Goal: Find specific page/section: Find specific page/section

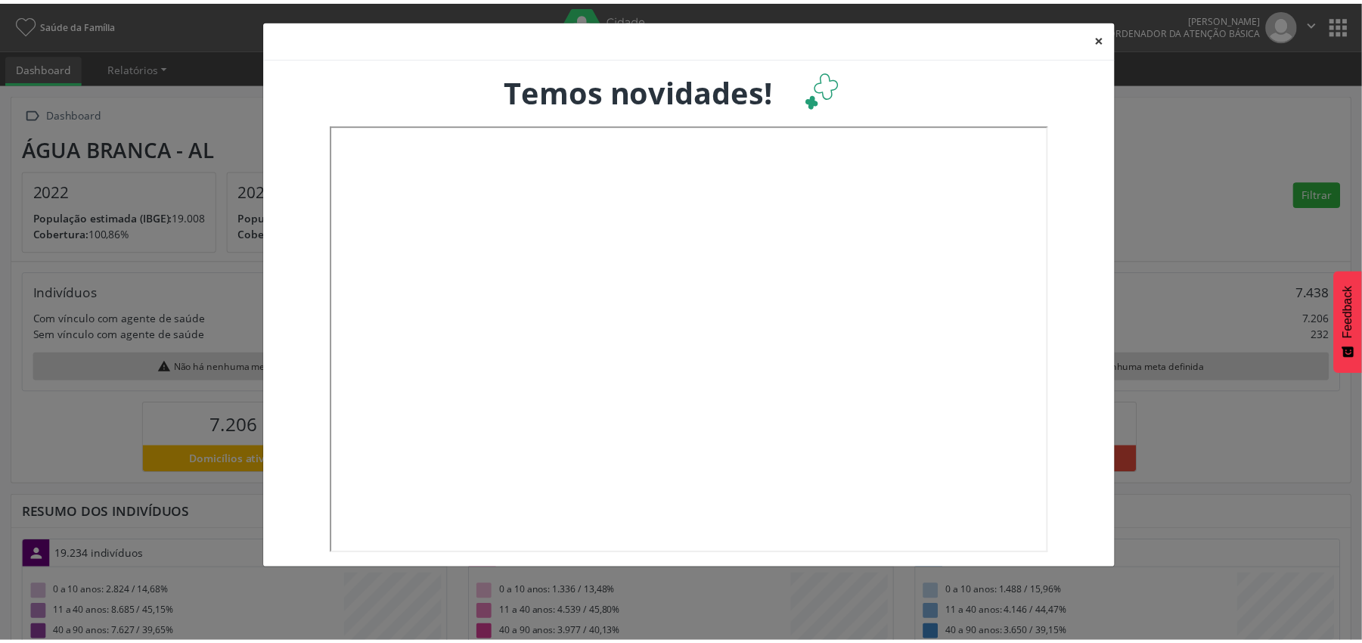
scroll to position [253, 451]
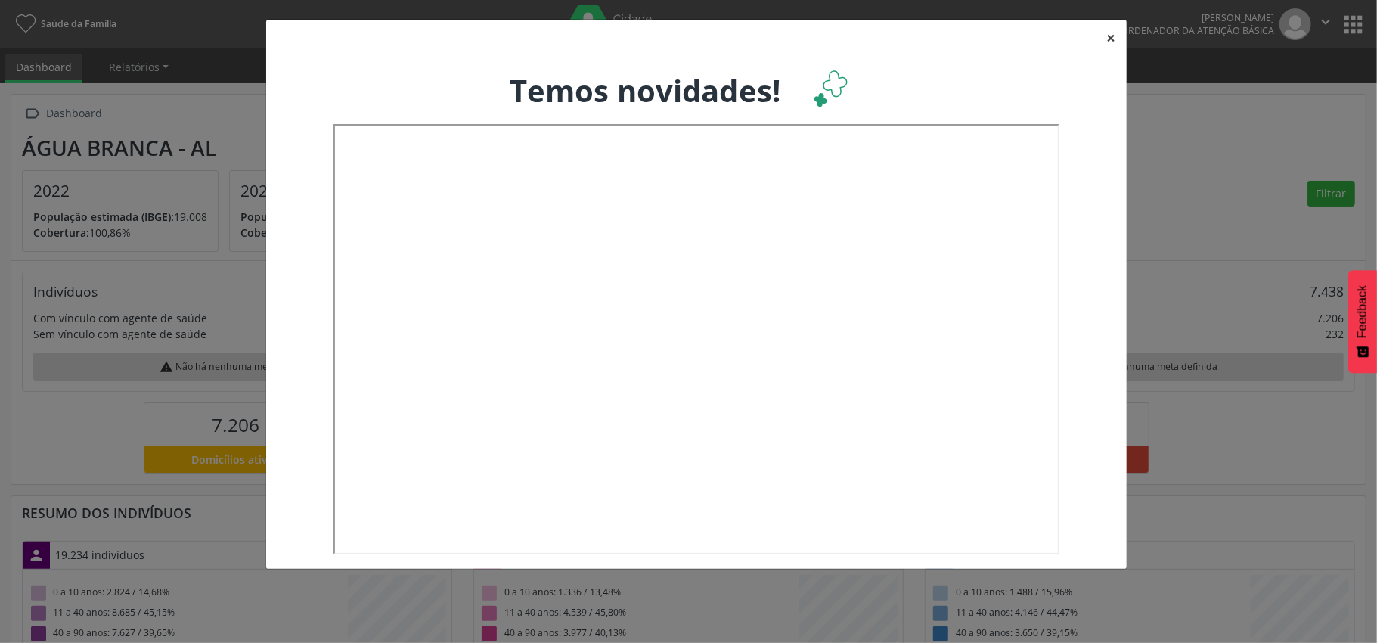
click at [1112, 39] on button "×" at bounding box center [1112, 38] width 30 height 37
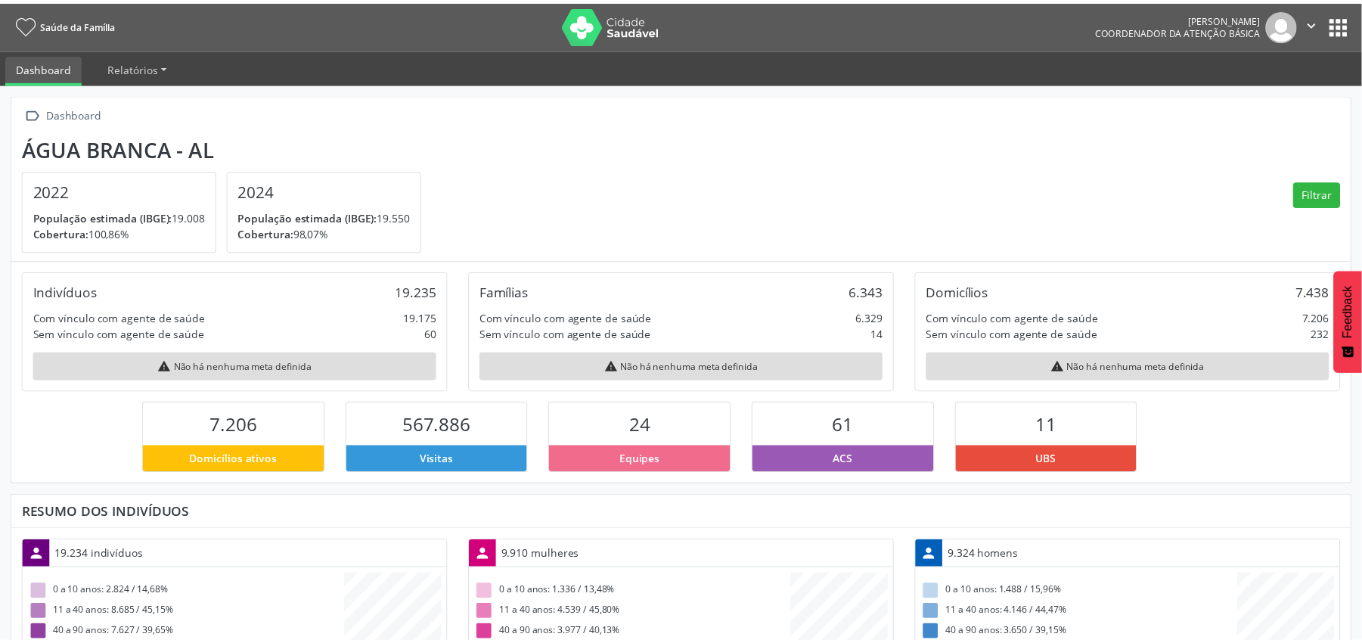
scroll to position [756155, 755960]
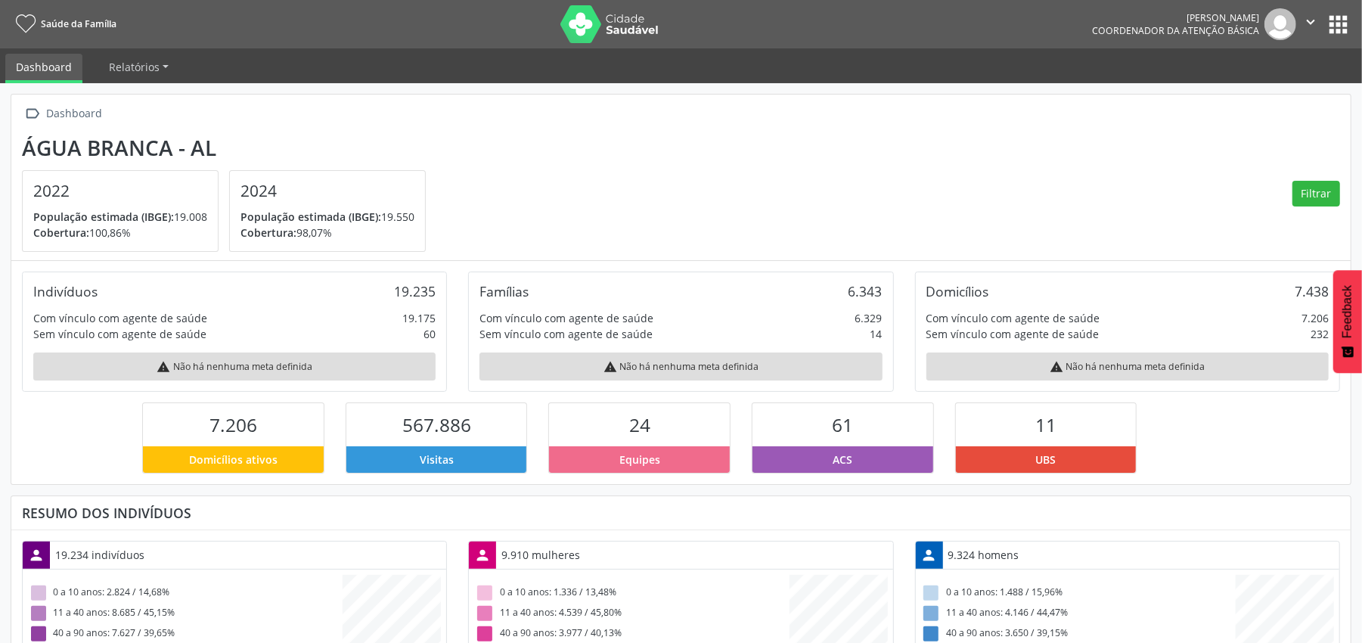
click at [1335, 23] on button "apps" at bounding box center [1338, 24] width 26 height 26
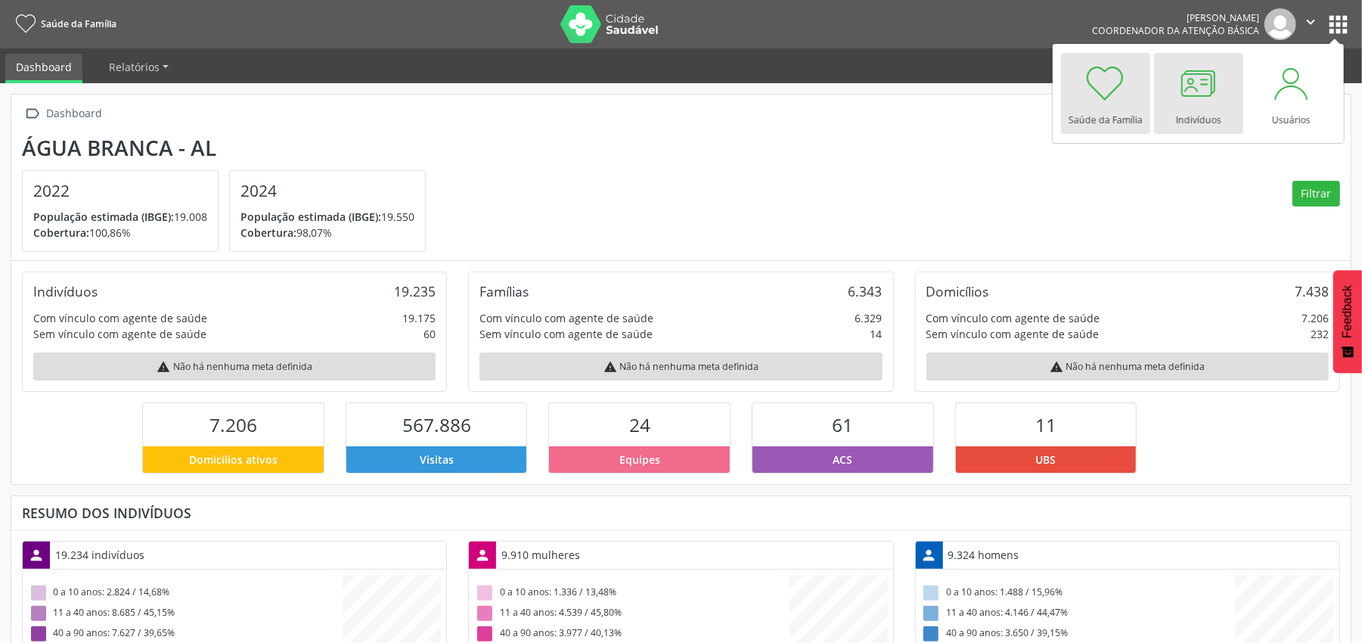
click at [1210, 82] on div at bounding box center [1198, 83] width 45 height 45
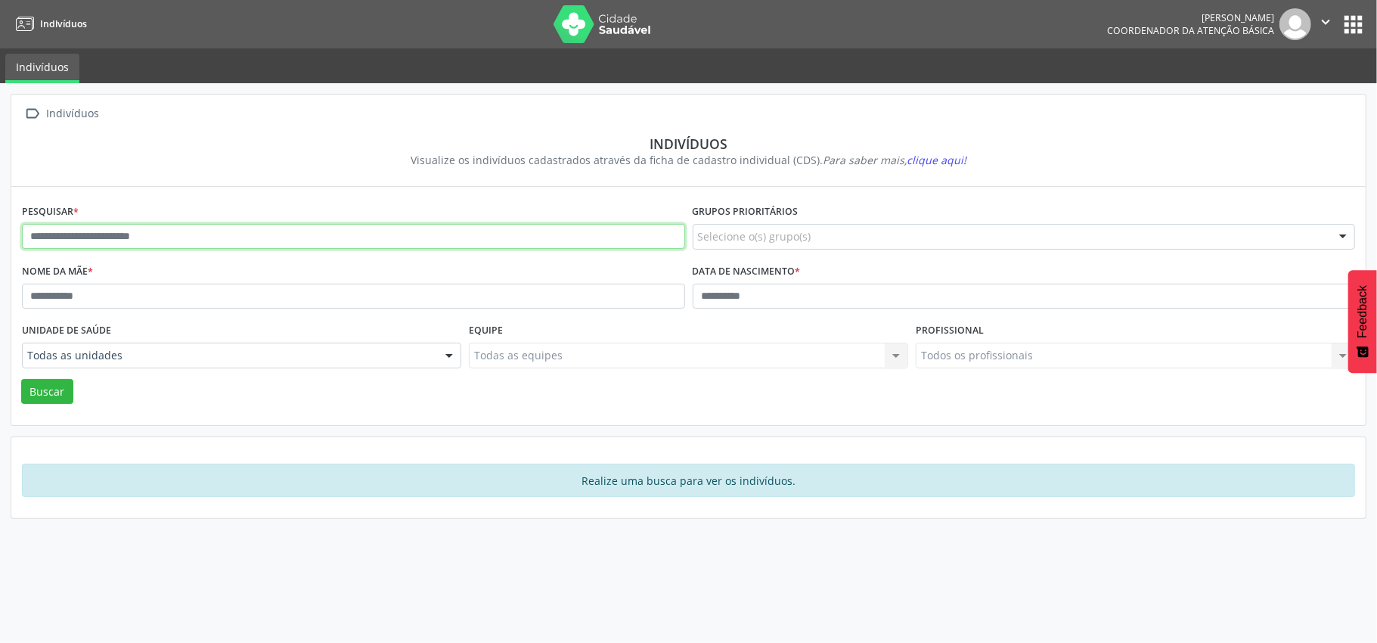
click at [42, 234] on input "text" at bounding box center [353, 237] width 663 height 26
type input "**********"
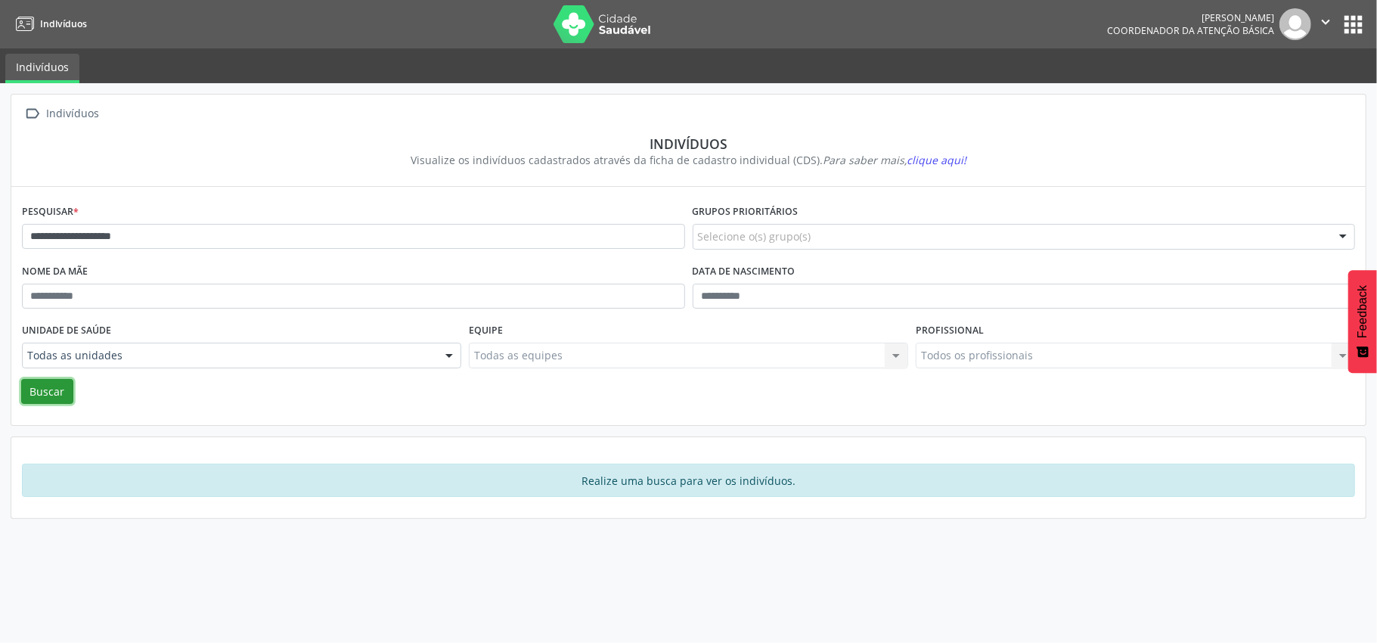
drag, startPoint x: 61, startPoint y: 386, endPoint x: 71, endPoint y: 371, distance: 18.0
click at [67, 383] on button "Buscar" at bounding box center [47, 392] width 52 height 26
